Goal: Obtain resource: Download file/media

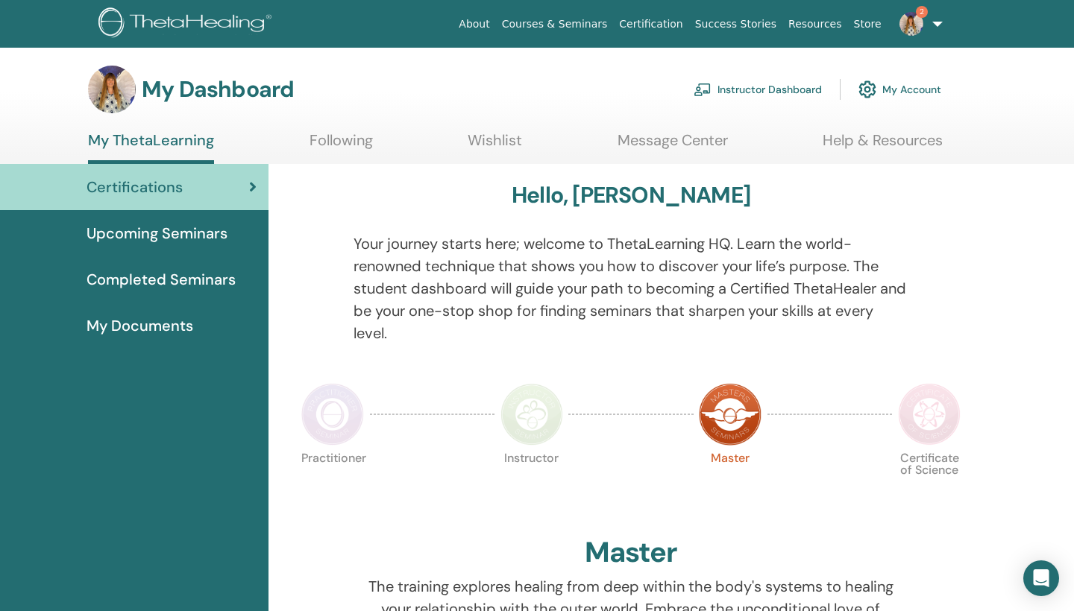
click at [198, 280] on span "Completed Seminars" at bounding box center [161, 279] width 149 height 22
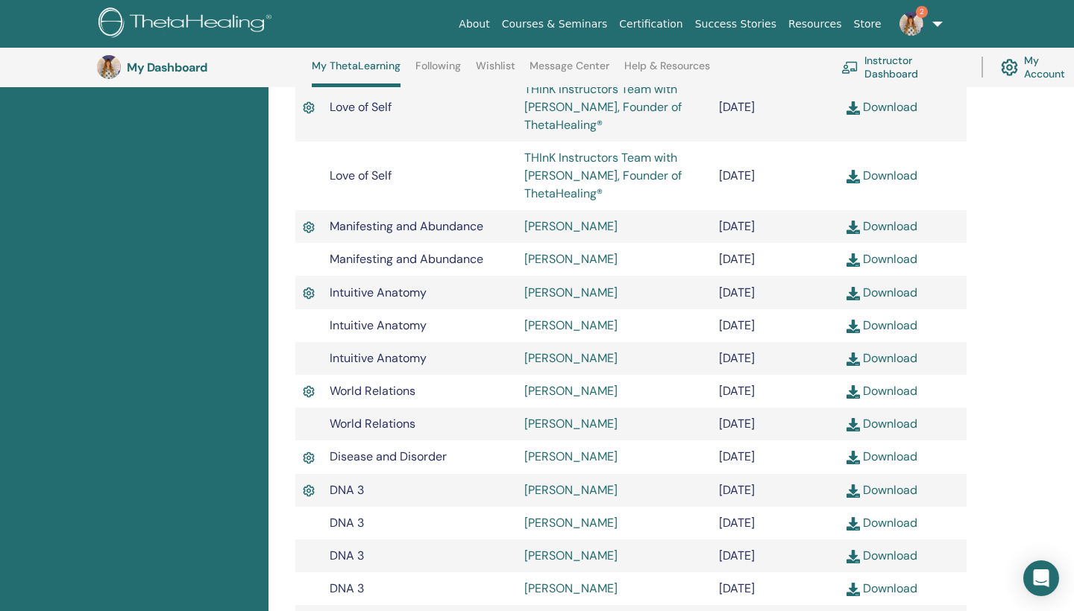
scroll to position [918, 0]
click at [903, 301] on link "Download" at bounding box center [881, 294] width 71 height 16
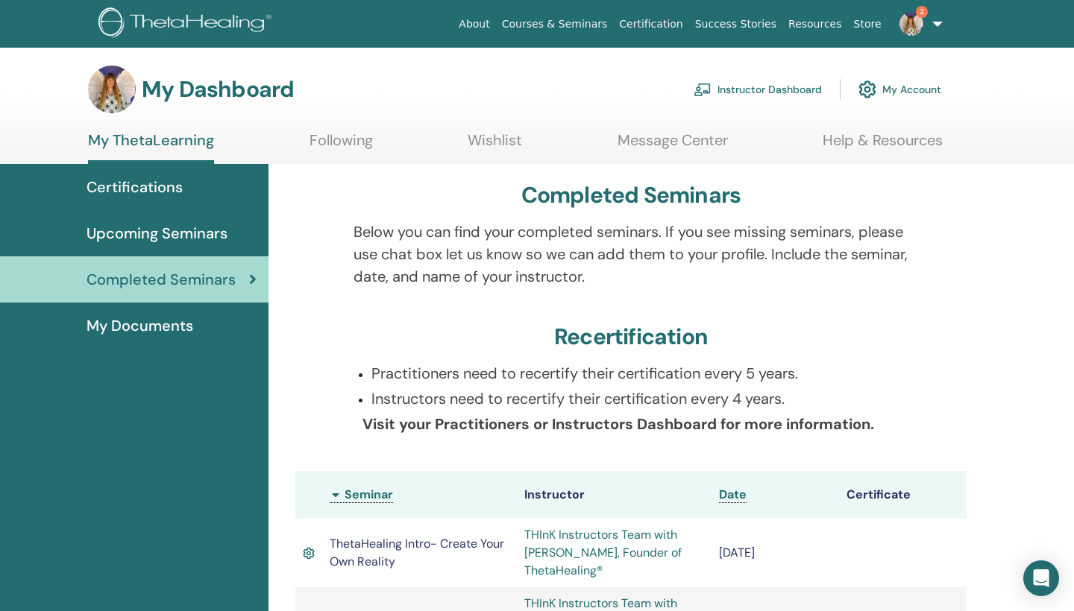
scroll to position [0, 0]
click at [779, 89] on link "Instructor Dashboard" at bounding box center [758, 89] width 128 height 33
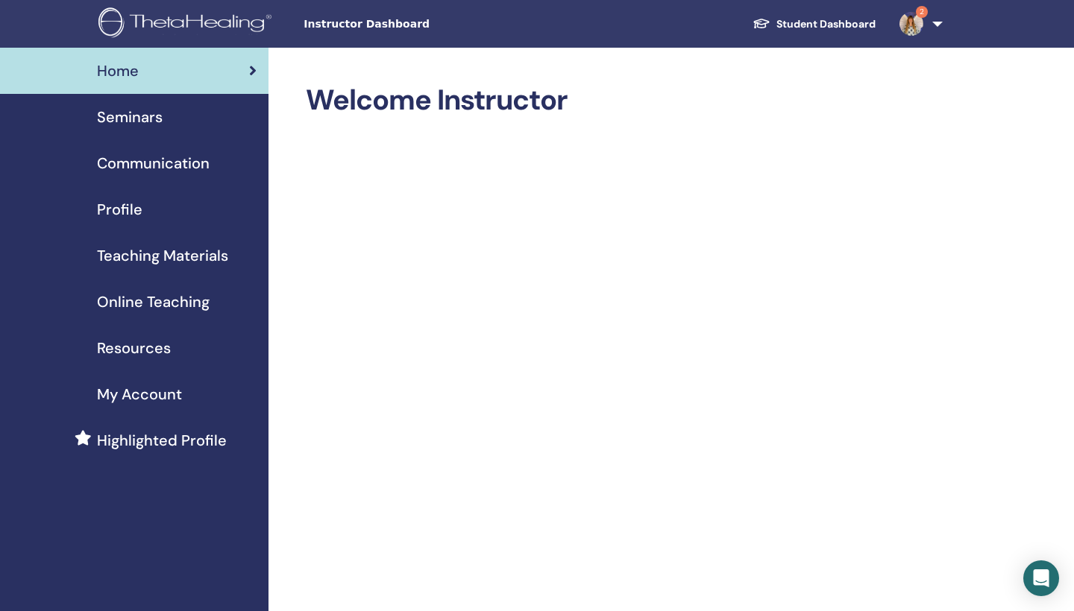
click at [124, 253] on span "Teaching Materials" at bounding box center [162, 256] width 131 height 22
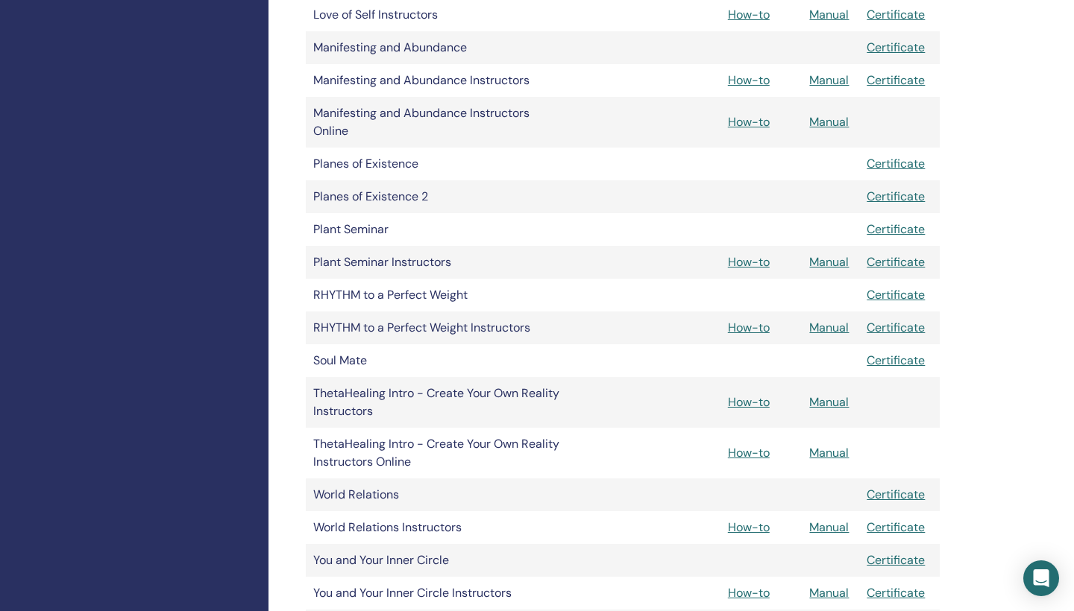
scroll to position [1262, 0]
click at [844, 456] on link "Manual" at bounding box center [829, 453] width 40 height 16
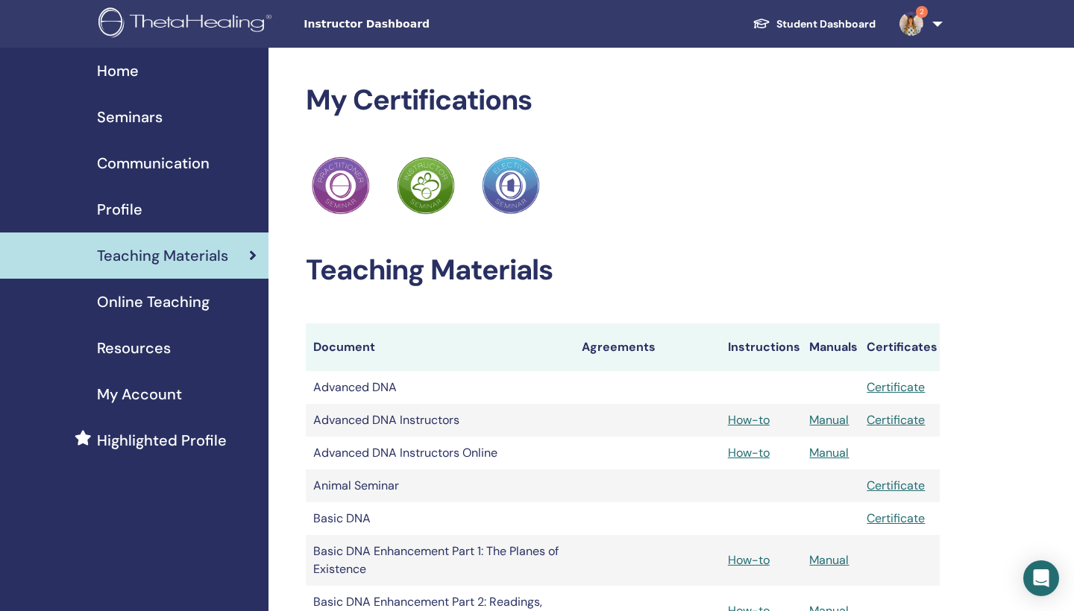
click at [125, 115] on span "Seminars" at bounding box center [130, 117] width 66 height 22
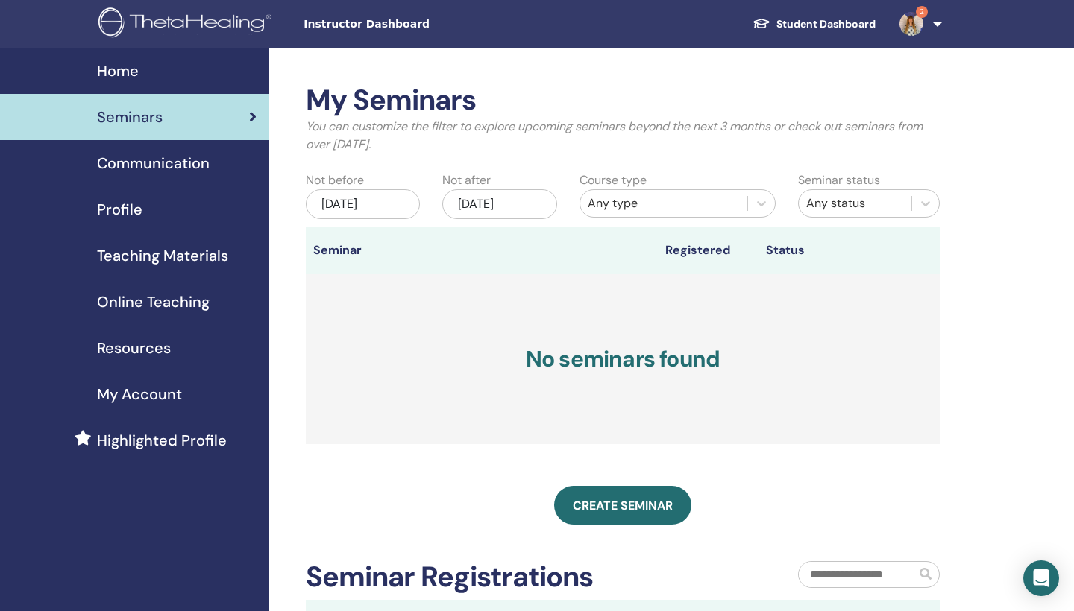
click at [826, 25] on link "Student Dashboard" at bounding box center [813, 24] width 147 height 28
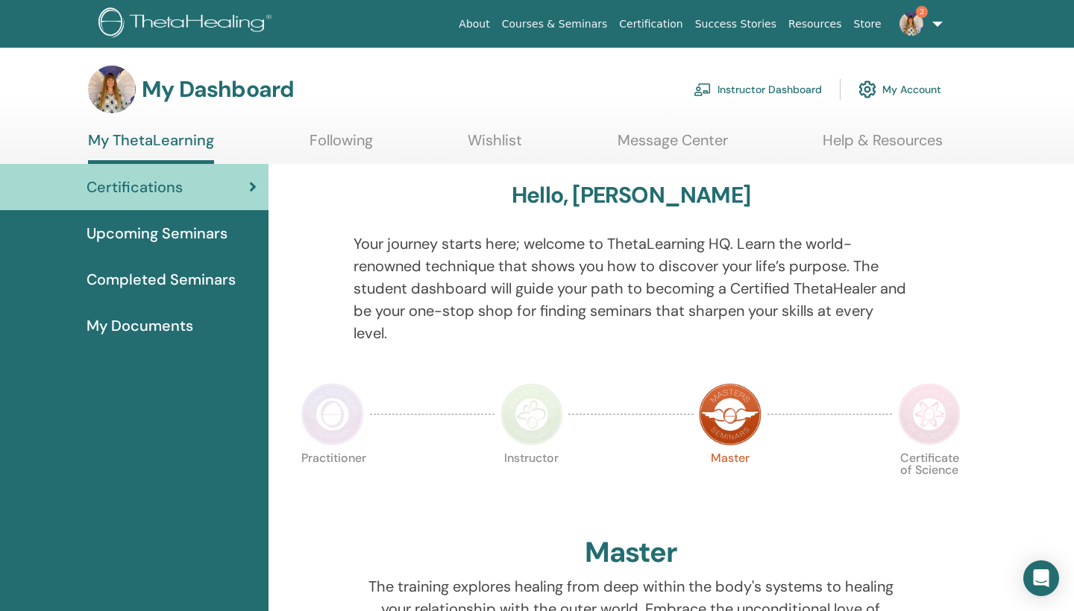
click at [130, 277] on span "Completed Seminars" at bounding box center [161, 279] width 149 height 22
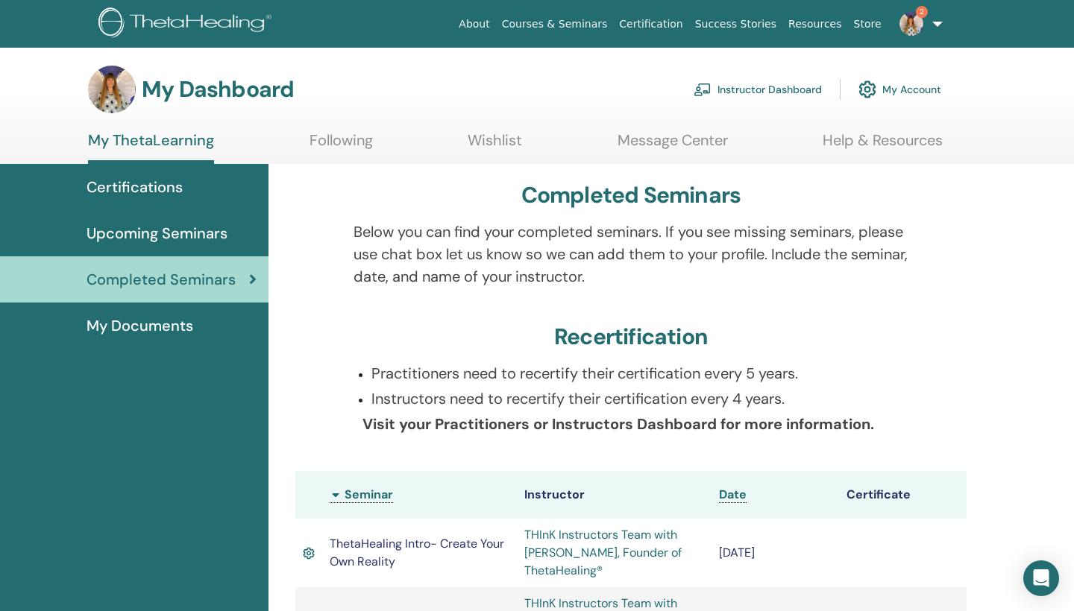
click at [116, 327] on span "My Documents" at bounding box center [140, 326] width 107 height 22
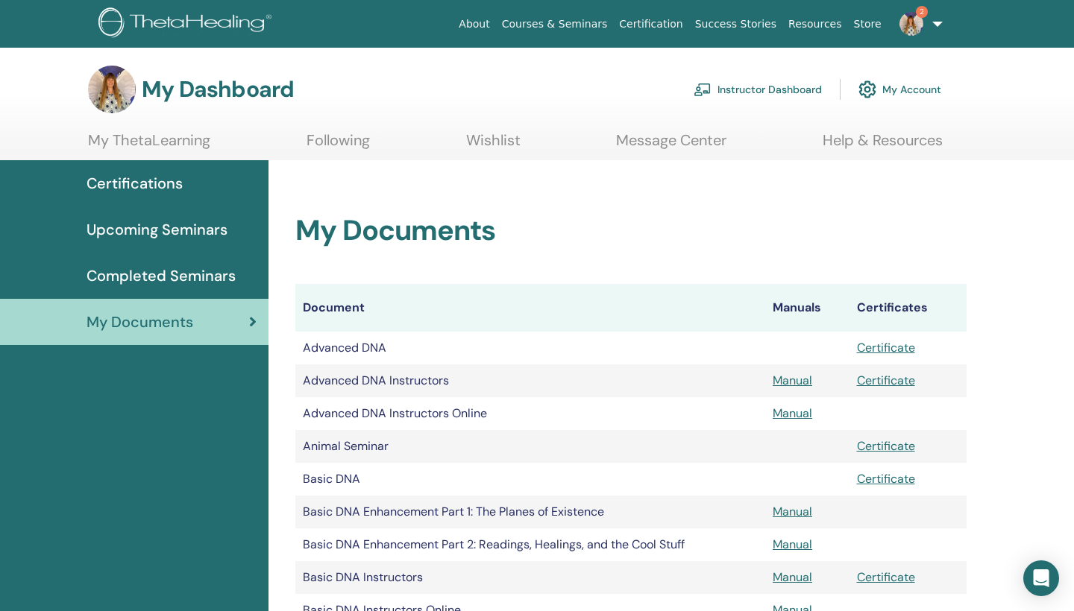
click at [183, 145] on link "My ThetaLearning" at bounding box center [149, 145] width 122 height 29
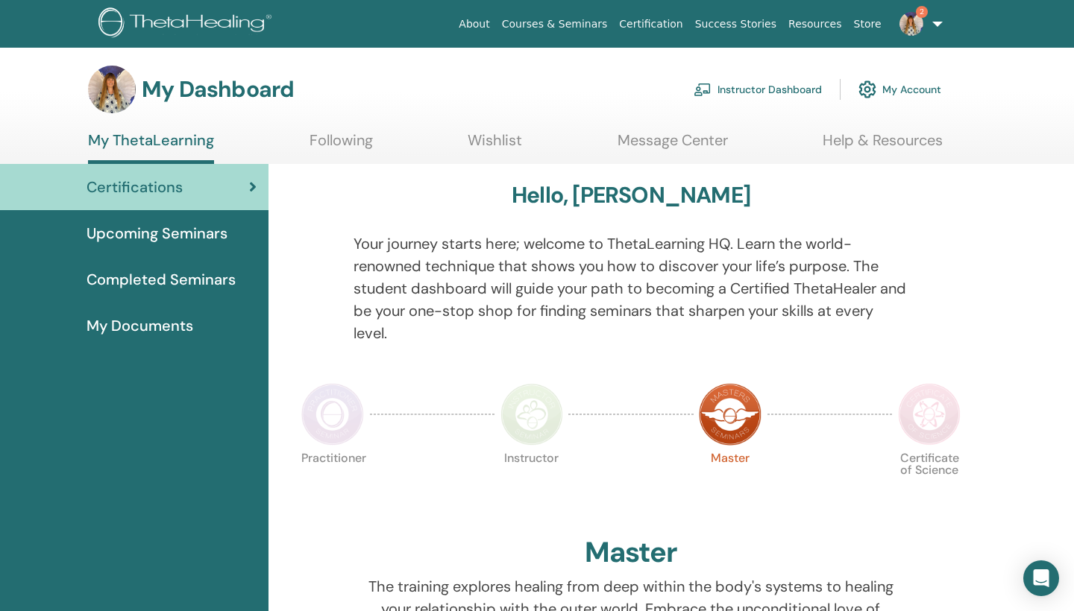
click at [131, 324] on span "My Documents" at bounding box center [140, 326] width 107 height 22
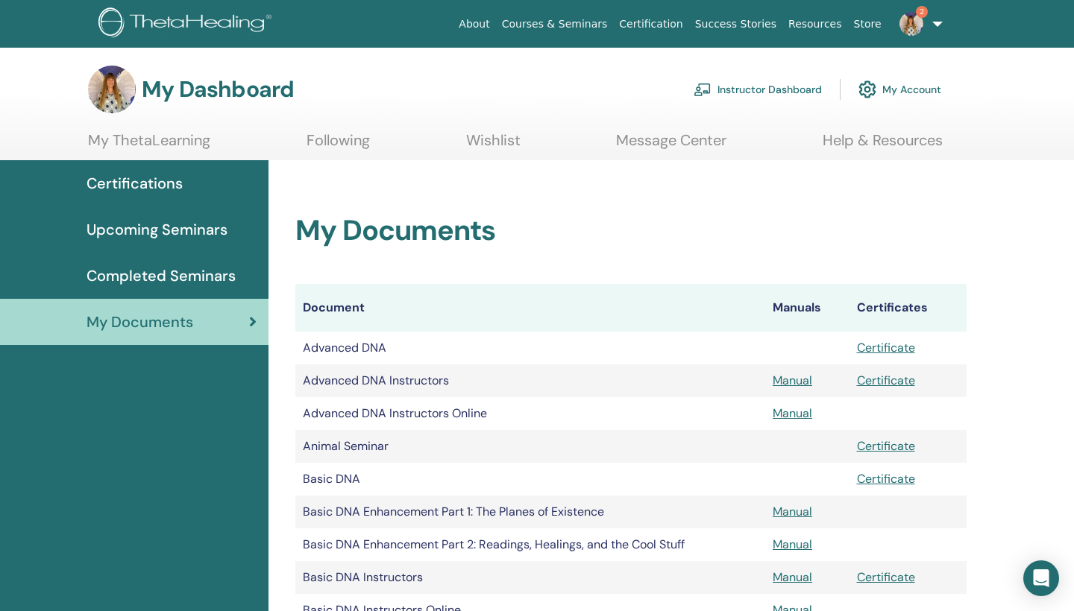
click at [166, 273] on span "Completed Seminars" at bounding box center [161, 276] width 149 height 22
